Goal: Task Accomplishment & Management: Use online tool/utility

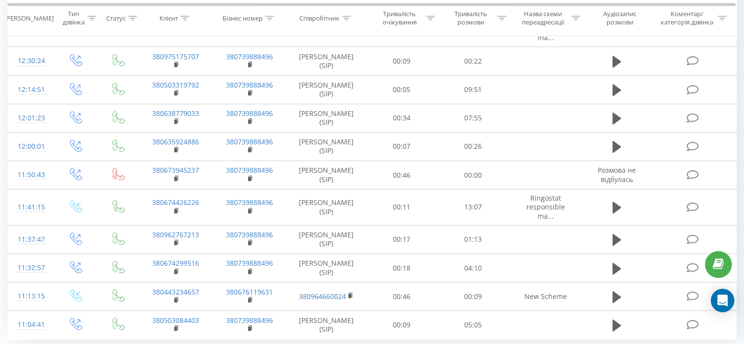
scroll to position [578, 0]
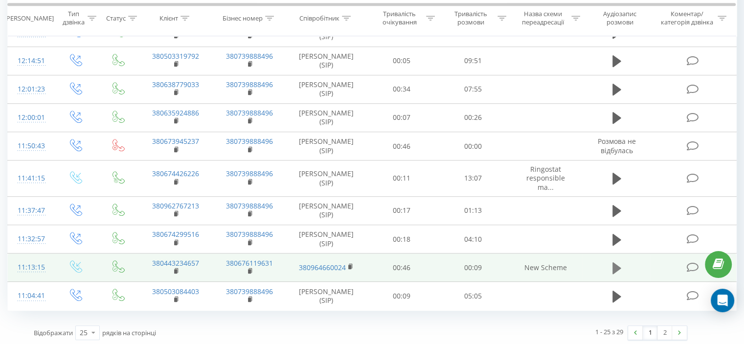
click at [622, 263] on button at bounding box center [617, 268] width 15 height 15
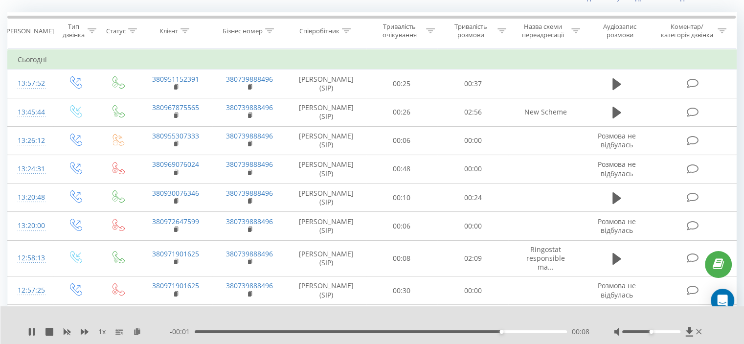
scroll to position [0, 0]
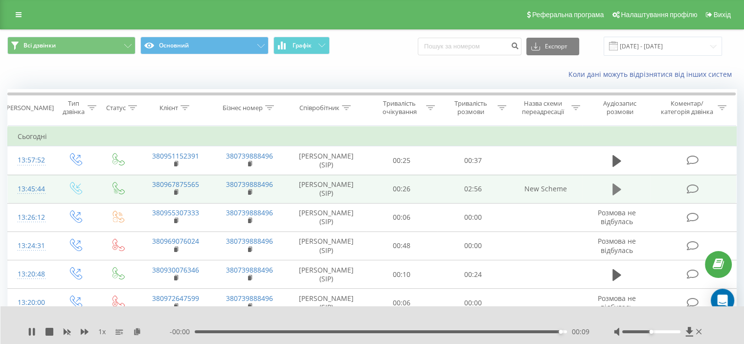
click at [616, 185] on icon at bounding box center [617, 190] width 9 height 12
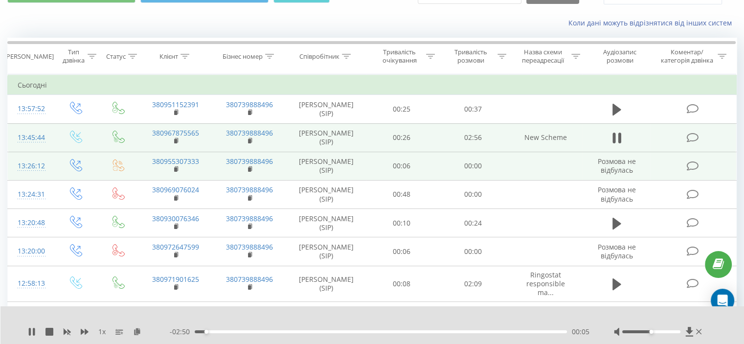
scroll to position [98, 0]
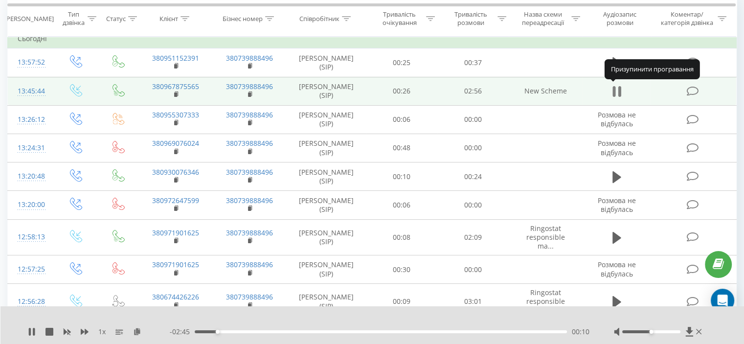
click at [618, 93] on icon at bounding box center [617, 92] width 9 height 14
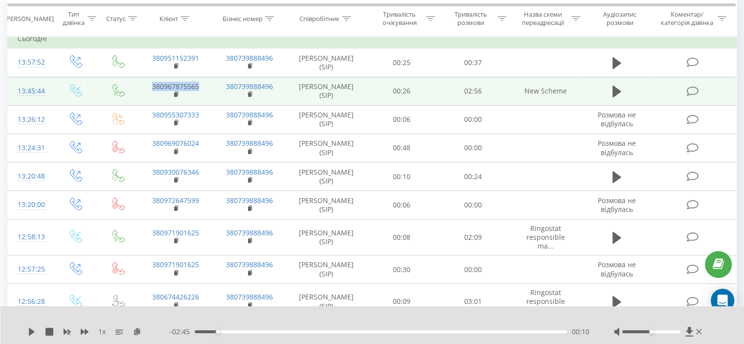
drag, startPoint x: 204, startPoint y: 89, endPoint x: 150, endPoint y: 83, distance: 54.2
click at [150, 83] on td "380967875565" at bounding box center [176, 91] width 74 height 28
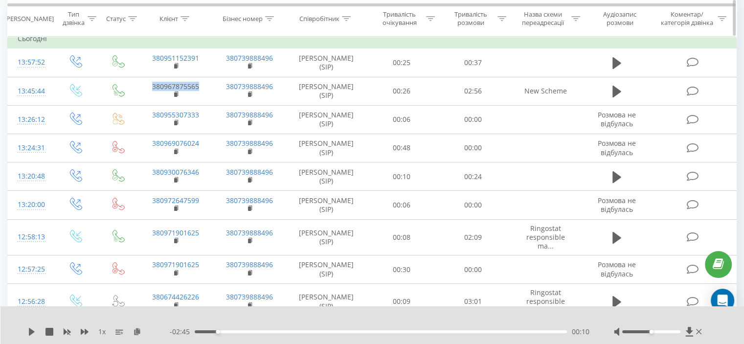
copy link "380967875565"
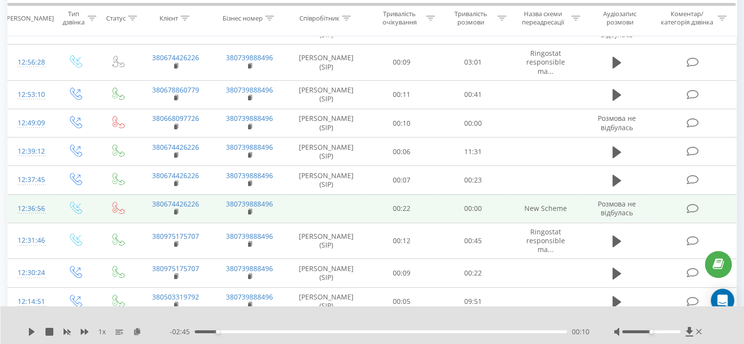
scroll to position [322, 0]
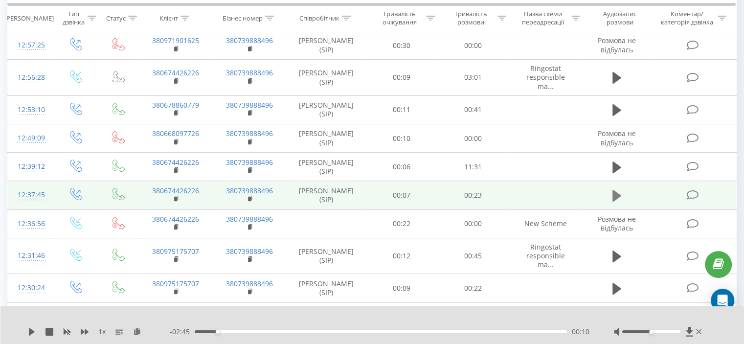
click at [619, 194] on icon at bounding box center [617, 196] width 9 height 12
click at [619, 191] on icon at bounding box center [619, 195] width 3 height 11
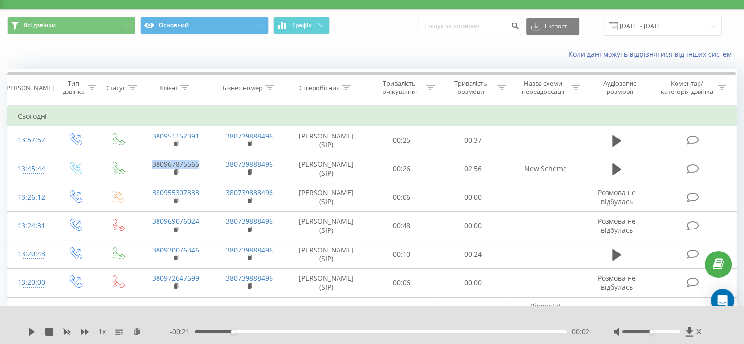
scroll to position [0, 0]
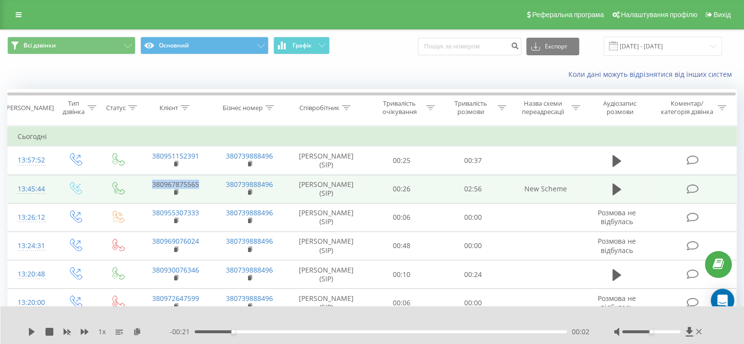
click at [198, 185] on link "380967875565" at bounding box center [175, 184] width 47 height 9
click at [506, 186] on td "02:56" at bounding box center [473, 189] width 71 height 28
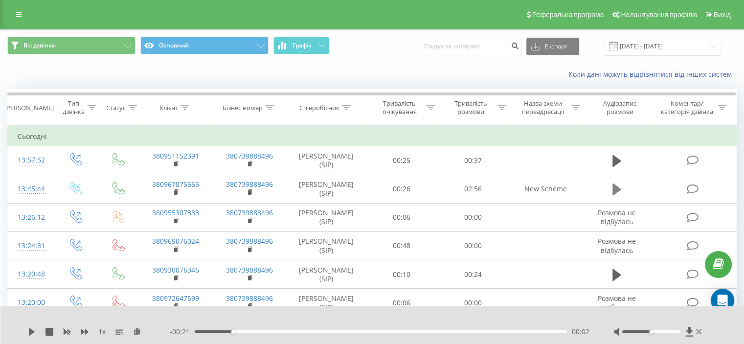
click at [613, 188] on icon at bounding box center [617, 190] width 9 height 12
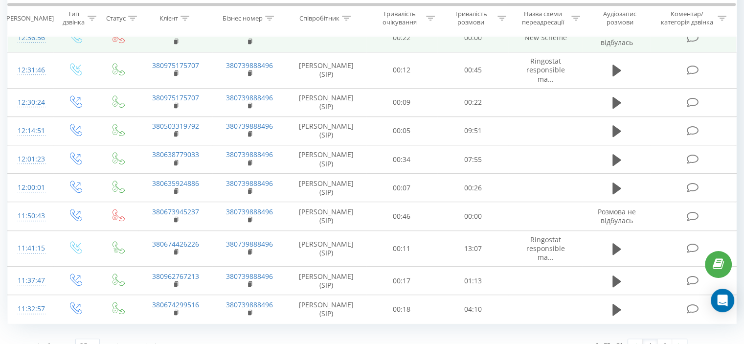
scroll to position [578, 0]
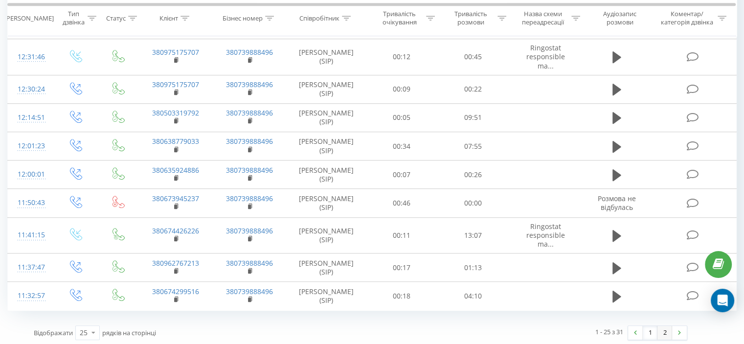
click at [668, 330] on link "2" at bounding box center [665, 333] width 15 height 14
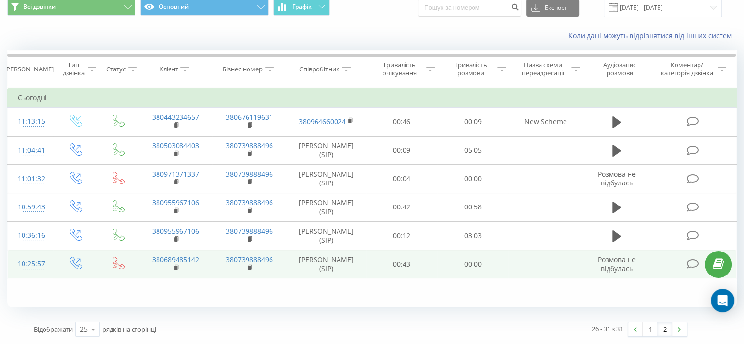
scroll to position [38, 0]
